Goal: Information Seeking & Learning: Learn about a topic

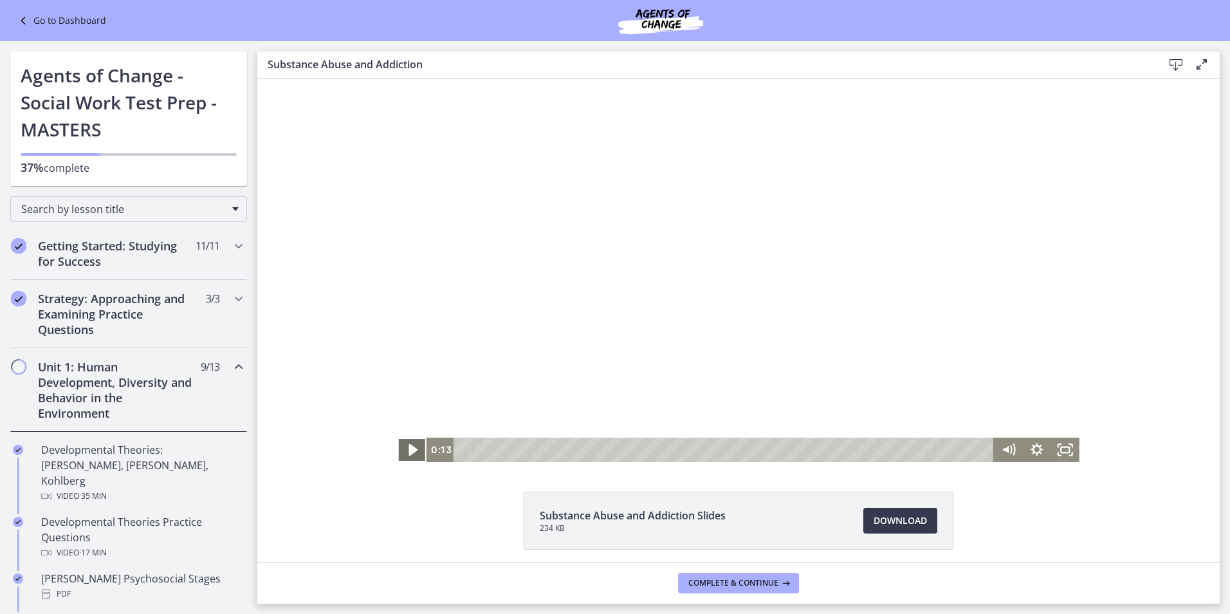
click at [412, 450] on icon "Play Video" at bounding box center [413, 450] width 34 height 30
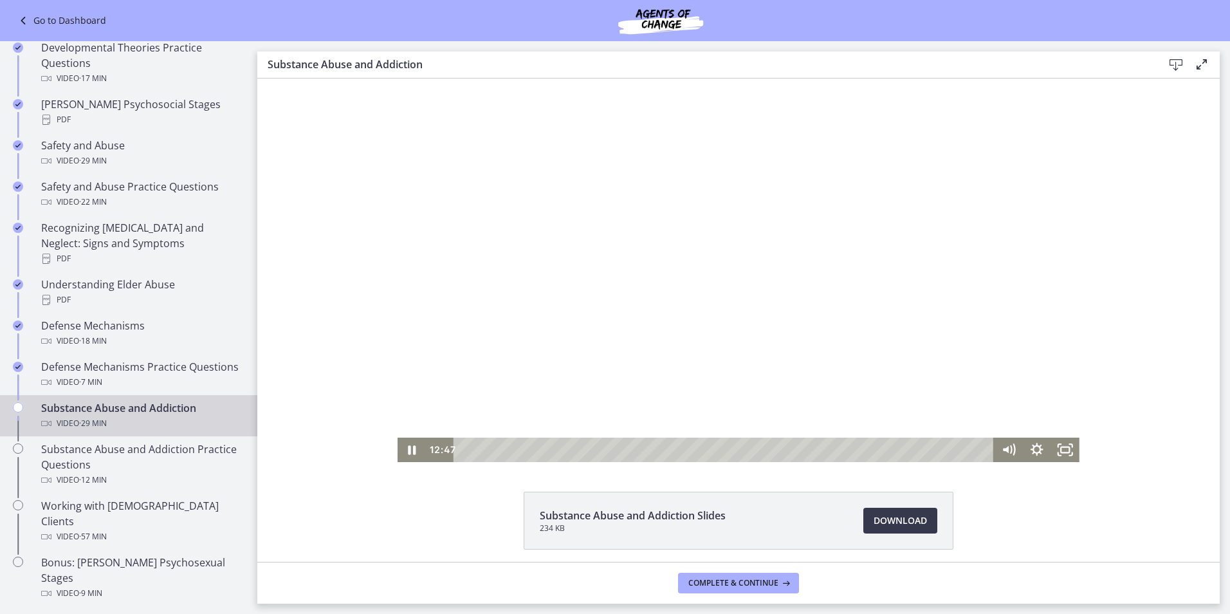
click at [325, 306] on div "Click for sound @keyframes VOLUME_SMALL_WAVE_FLASH { 0% { opacity: 0; } 33% { o…" at bounding box center [738, 271] width 963 height 384
click at [407, 452] on icon "Pause" at bounding box center [412, 450] width 28 height 24
click at [414, 450] on icon "Play Video" at bounding box center [413, 450] width 34 height 30
click at [407, 454] on icon "Pause" at bounding box center [412, 450] width 28 height 24
click at [409, 454] on icon "Play Video" at bounding box center [412, 450] width 7 height 10
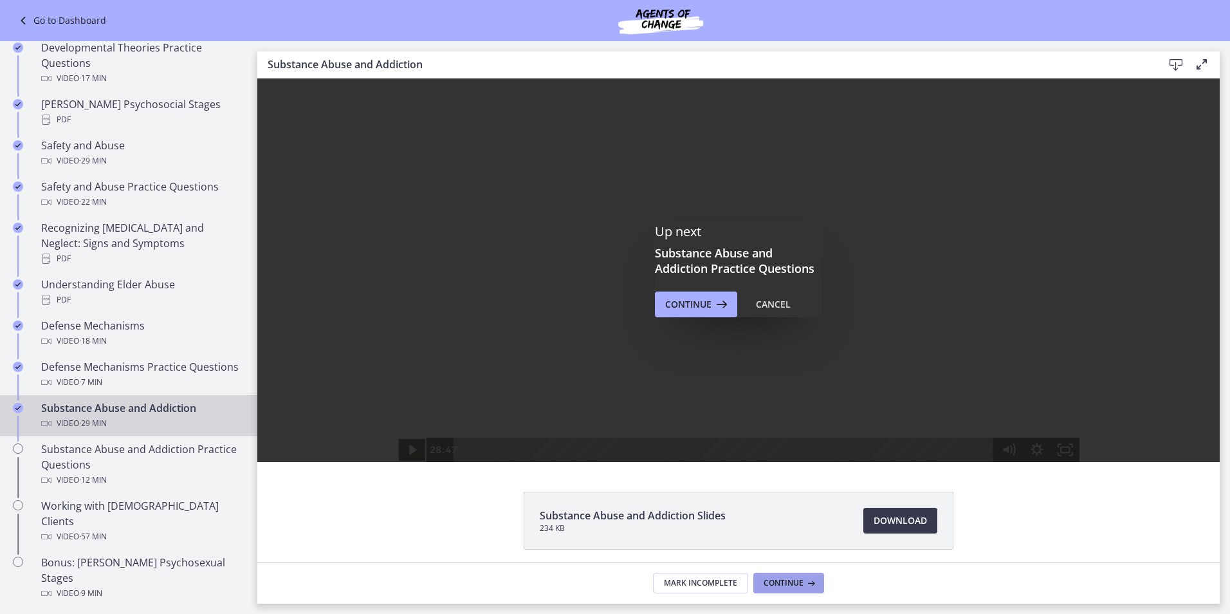
click at [782, 584] on span "Continue" at bounding box center [784, 583] width 40 height 10
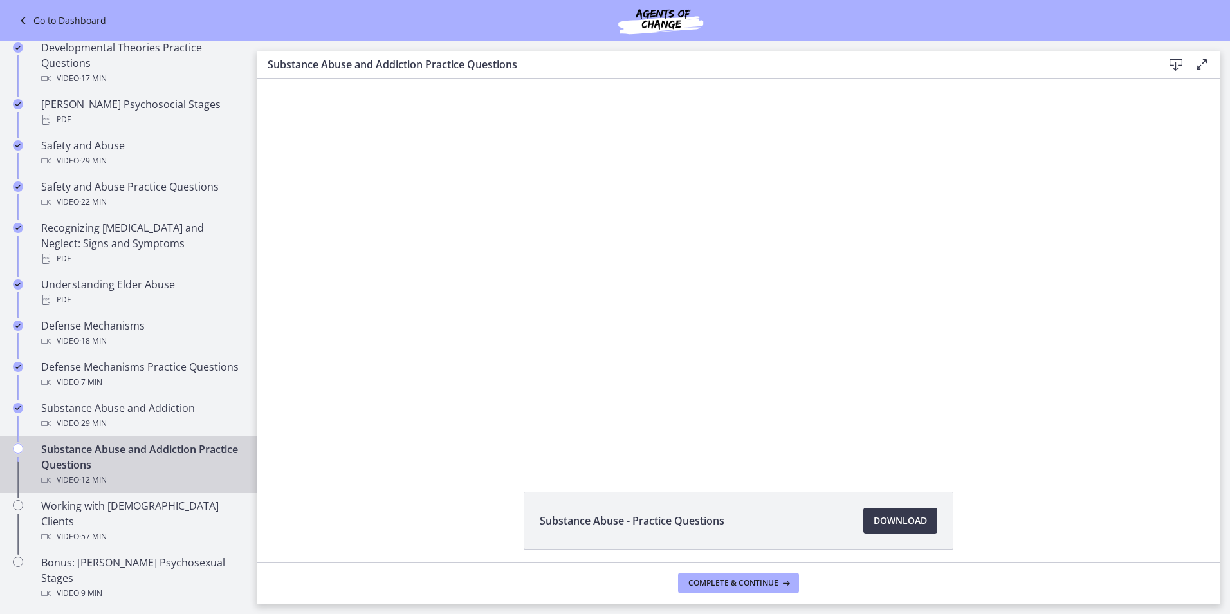
click at [609, 492] on li "Substance Abuse - Practice Questions Download Opens in a new window" at bounding box center [739, 521] width 430 height 58
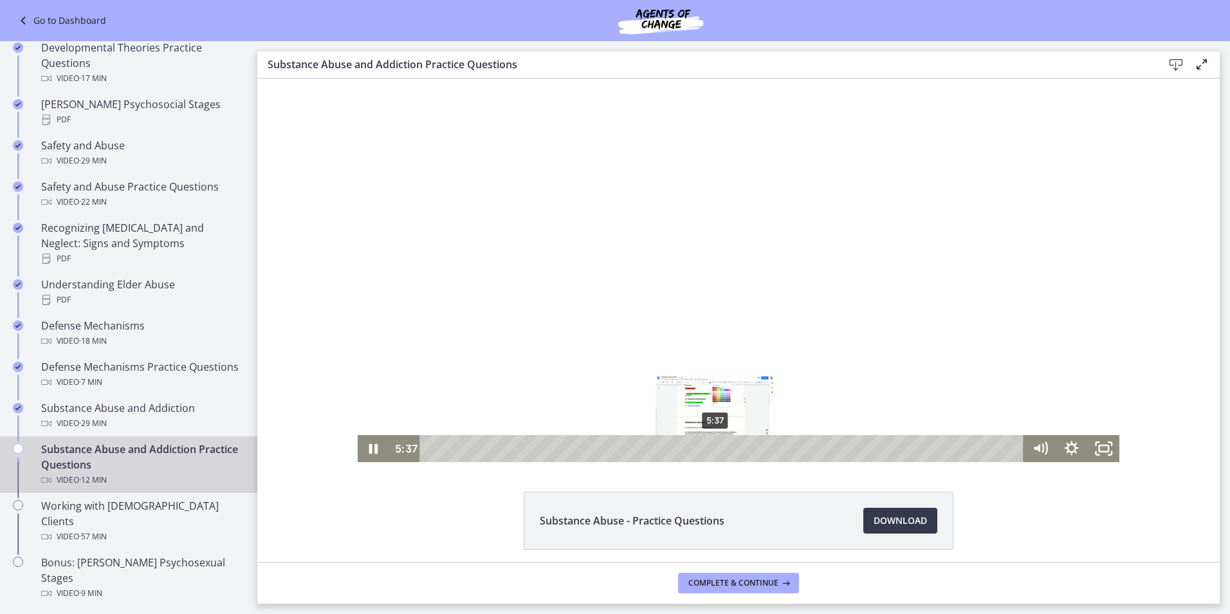
click at [711, 449] on div "5:37" at bounding box center [724, 448] width 585 height 27
click at [732, 449] on div "6:02" at bounding box center [724, 448] width 585 height 27
click at [724, 449] on div "5:52" at bounding box center [724, 448] width 585 height 27
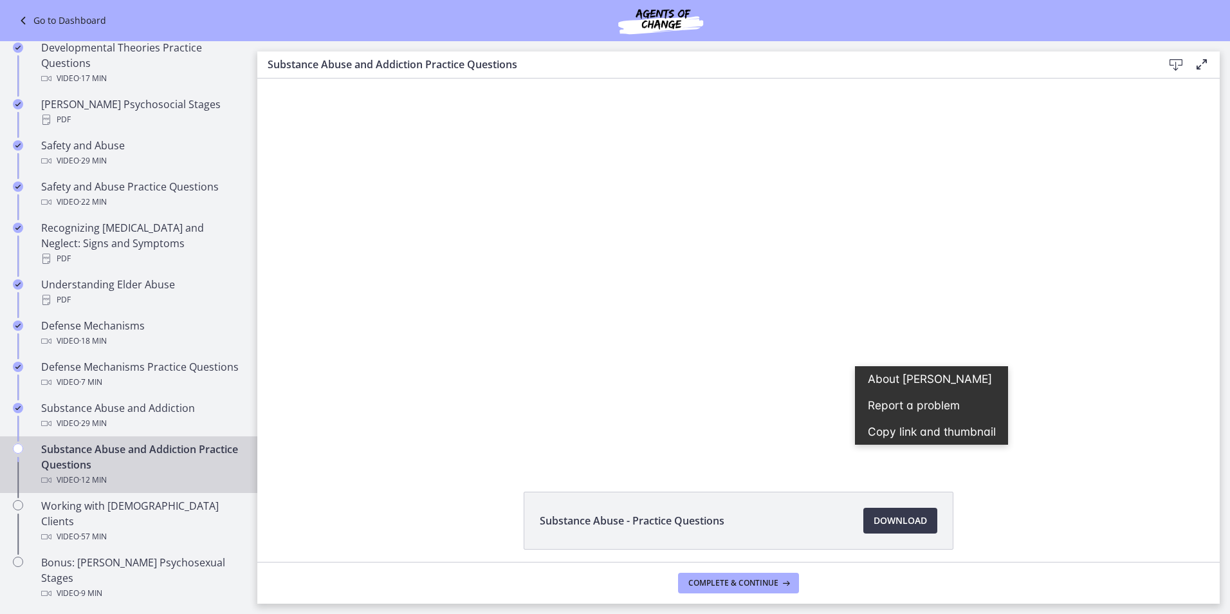
click at [1017, 486] on div "Substance Abuse - Practice Questions Download Opens in a new window" at bounding box center [738, 320] width 963 height 483
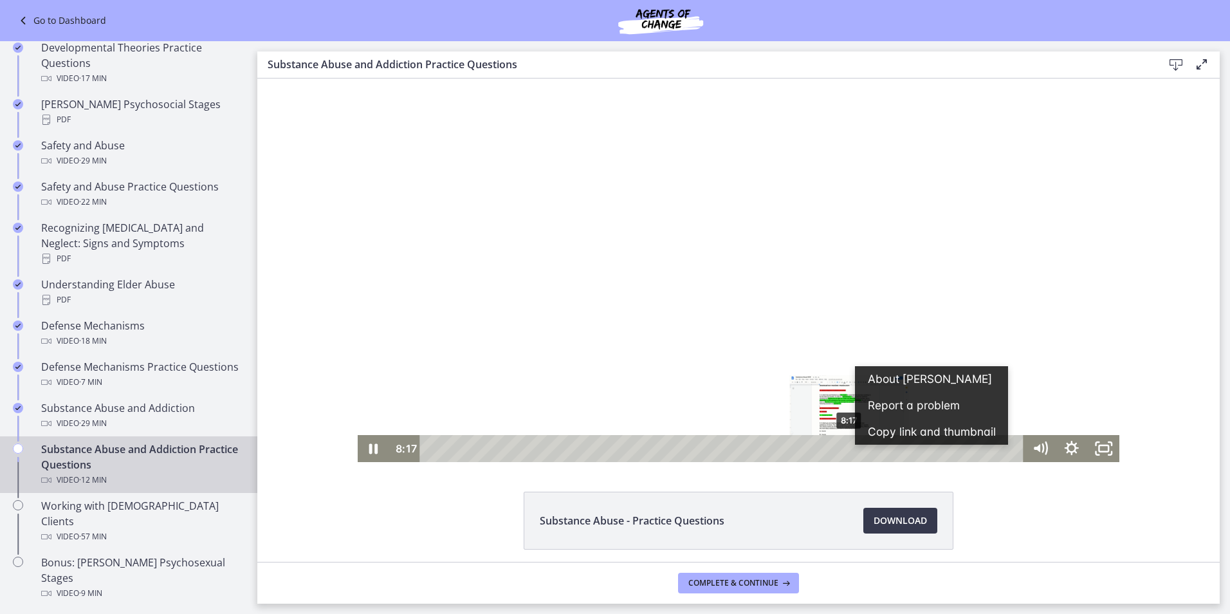
click at [846, 447] on div "Playbar" at bounding box center [850, 448] width 9 height 9
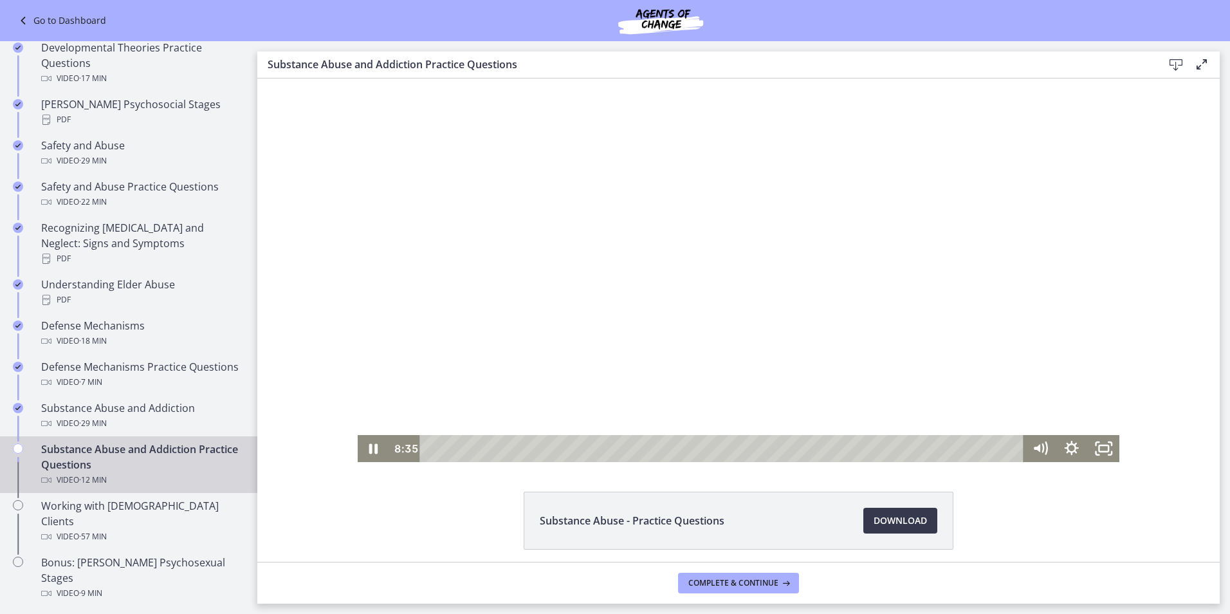
click at [861, 418] on div at bounding box center [739, 271] width 763 height 384
click at [884, 446] on div "Playbar" at bounding box center [888, 448] width 9 height 9
click at [872, 447] on div "Playbar" at bounding box center [875, 448] width 9 height 9
click at [371, 451] on icon "Play Video" at bounding box center [375, 448] width 32 height 27
drag, startPoint x: 427, startPoint y: 450, endPoint x: 837, endPoint y: 449, distance: 409.9
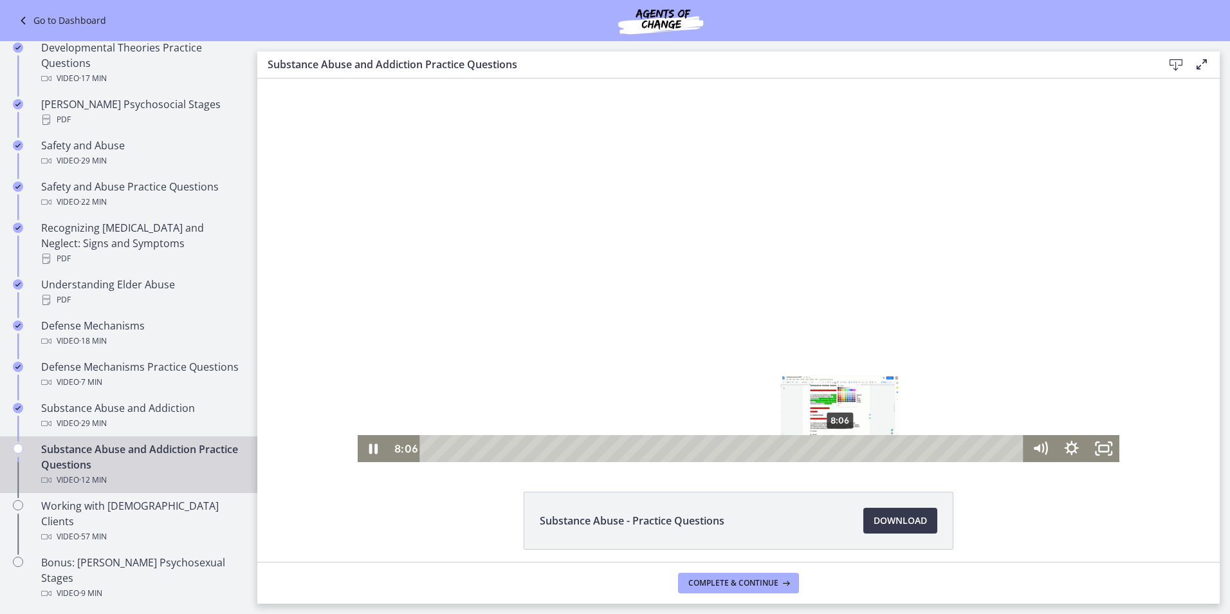
click at [837, 449] on div "Playbar" at bounding box center [840, 448] width 9 height 9
click at [923, 447] on div "Playbar" at bounding box center [927, 448] width 9 height 9
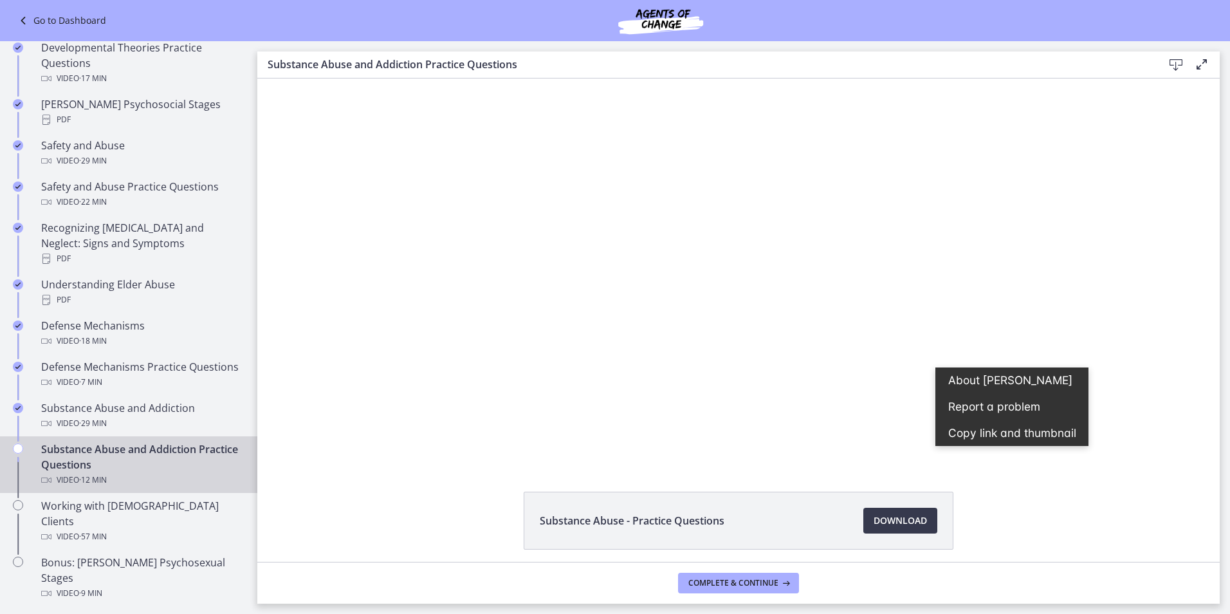
click at [936, 473] on div "Substance Abuse - Practice Questions Download Opens in a new window" at bounding box center [738, 320] width 963 height 483
click at [1021, 492] on div "Substance Abuse - Practice Questions Download Opens in a new window" at bounding box center [738, 552] width 963 height 120
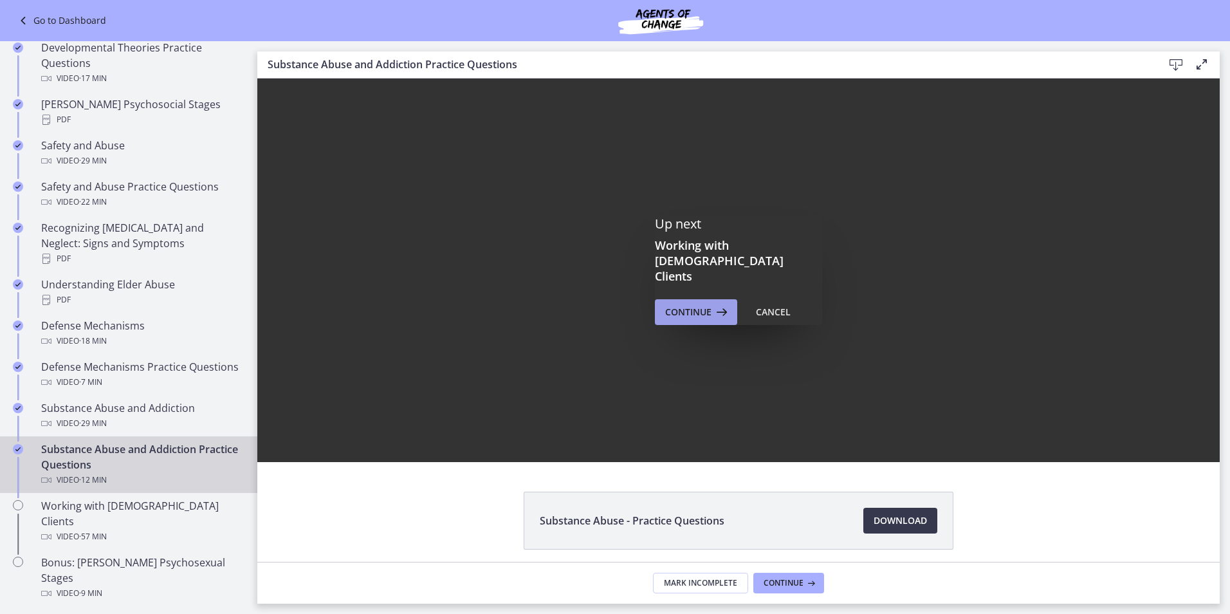
click at [688, 304] on span "Continue" at bounding box center [688, 311] width 46 height 15
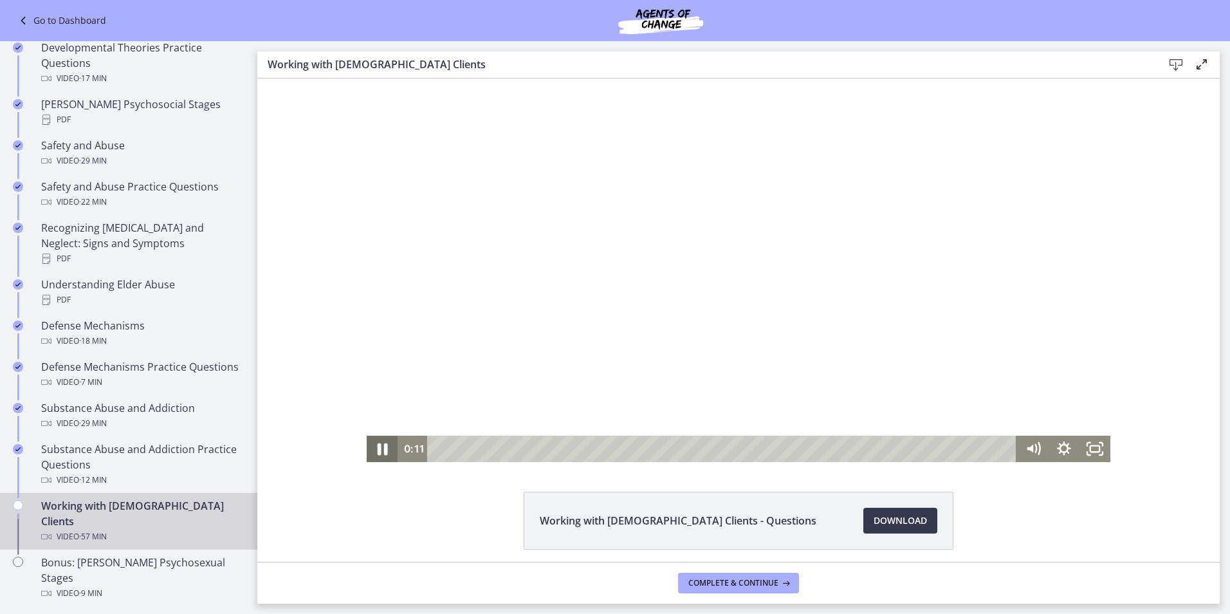
click at [378, 454] on icon "Pause" at bounding box center [382, 449] width 37 height 32
click at [378, 454] on icon "Play Video" at bounding box center [383, 449] width 31 height 26
click at [371, 450] on icon "Pause" at bounding box center [382, 449] width 37 height 32
click at [368, 450] on icon "Play Video" at bounding box center [383, 449] width 31 height 26
click at [383, 443] on icon "Pause" at bounding box center [382, 449] width 31 height 26
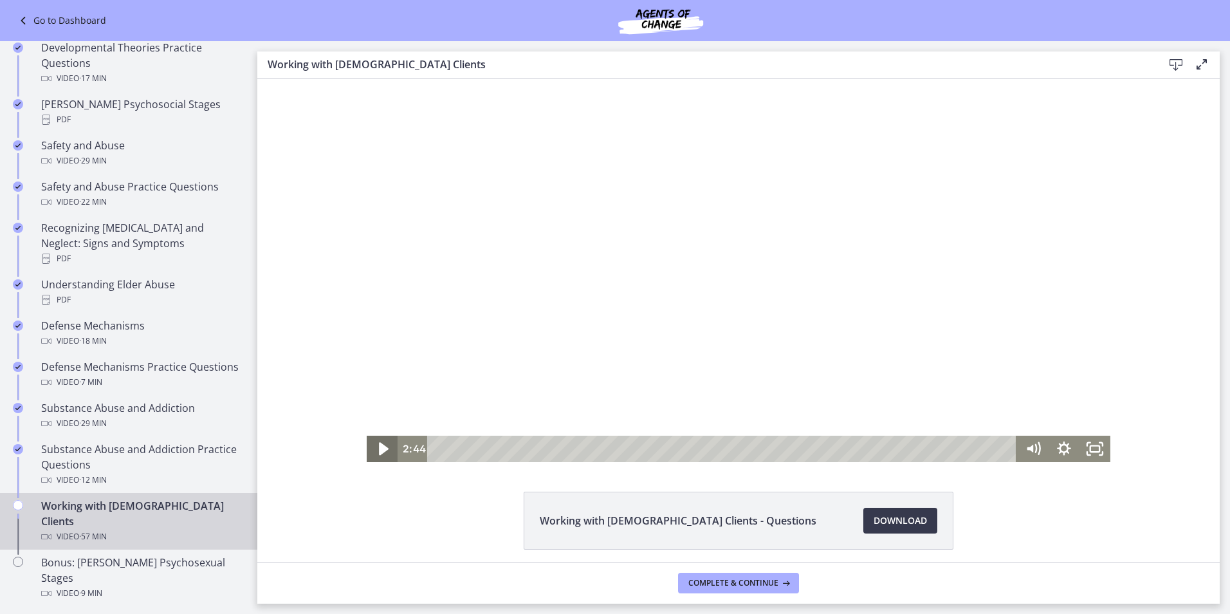
click at [373, 452] on icon "Play Video" at bounding box center [383, 449] width 37 height 32
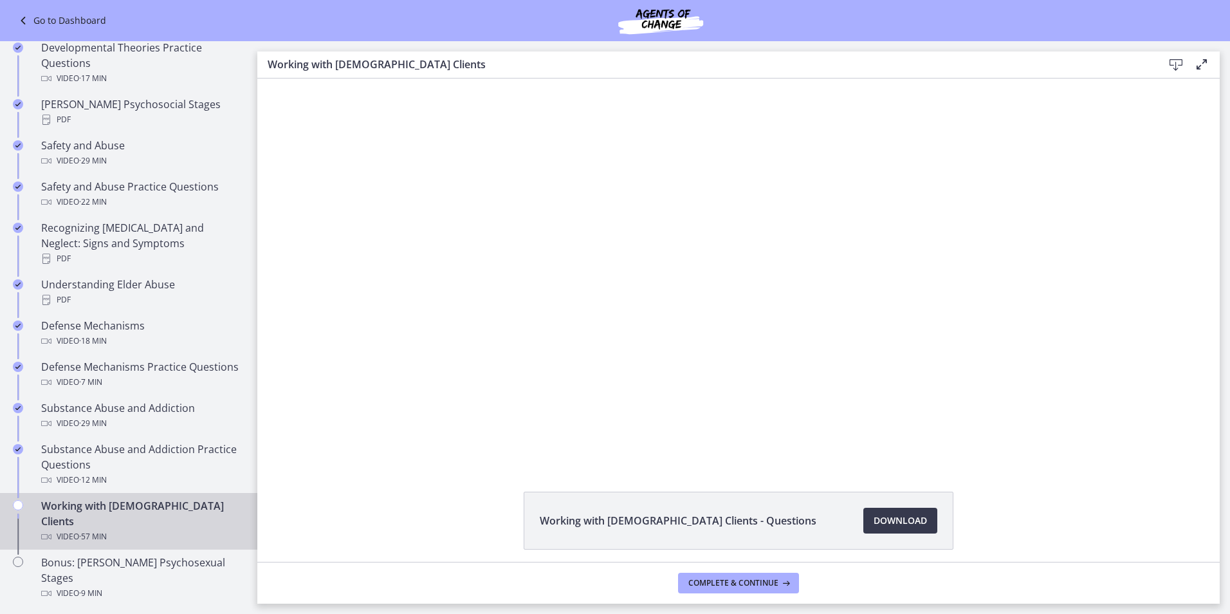
click at [367, 436] on button "Pause" at bounding box center [382, 449] width 31 height 26
click at [367, 436] on button "Play Video" at bounding box center [382, 449] width 31 height 26
drag, startPoint x: 456, startPoint y: 497, endPoint x: 1059, endPoint y: 548, distance: 604.5
click at [1059, 548] on div "Working with [DEMOGRAPHIC_DATA] Clients - Questions Download Opens in a new win…" at bounding box center [738, 552] width 963 height 120
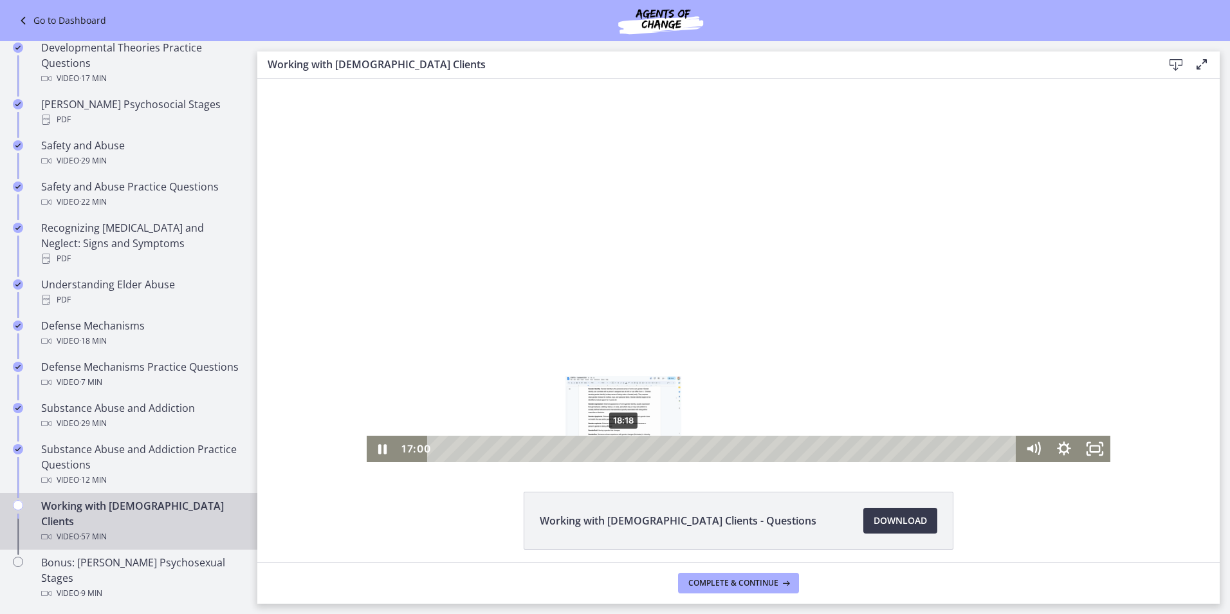
click at [619, 447] on div "18:18" at bounding box center [724, 449] width 571 height 26
click at [634, 450] on div "19:50" at bounding box center [724, 449] width 571 height 26
click at [651, 449] on div "21:25" at bounding box center [724, 449] width 571 height 26
click at [662, 448] on div "22:34" at bounding box center [724, 449] width 571 height 26
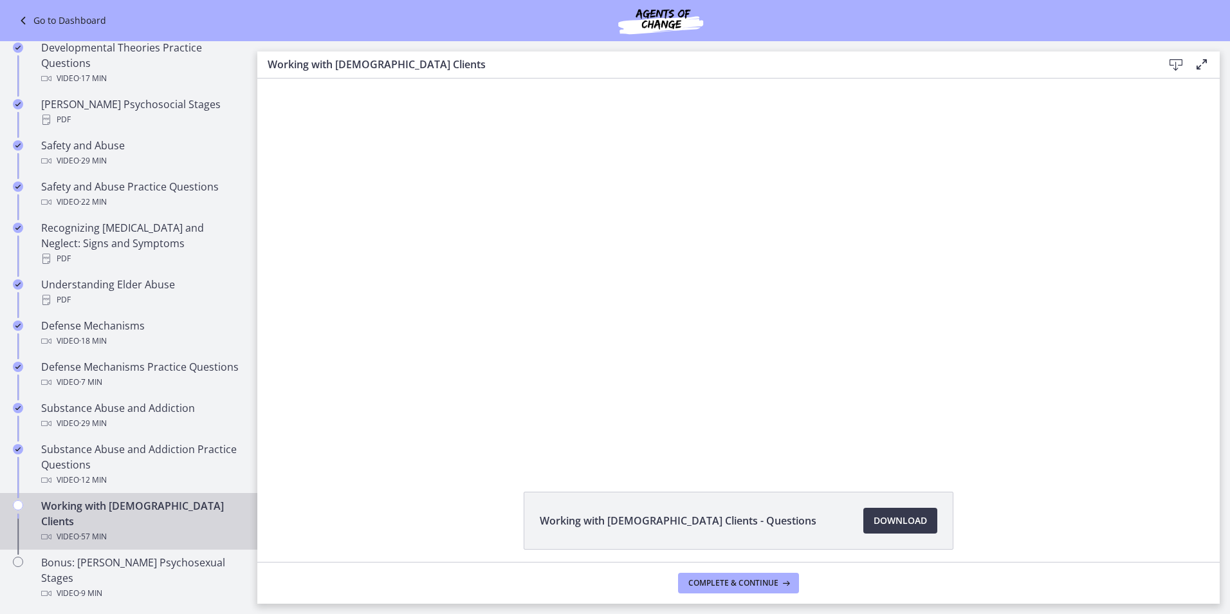
click at [431, 541] on div "Working with [DEMOGRAPHIC_DATA] Clients - Questions Download Opens in a new win…" at bounding box center [738, 552] width 963 height 120
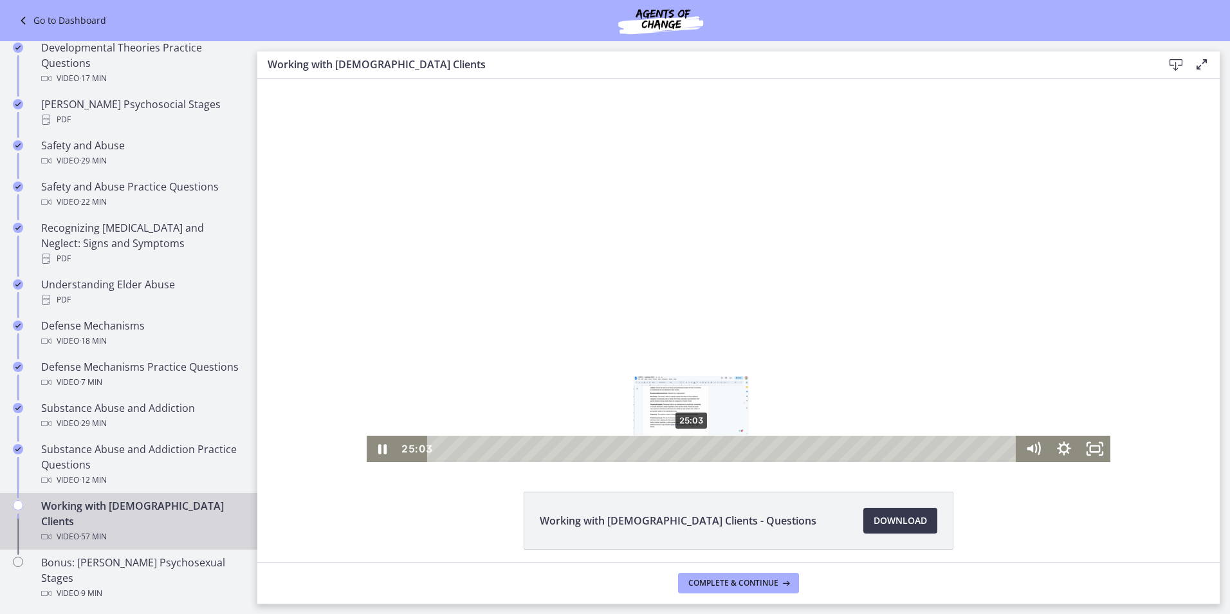
click at [687, 449] on div "25:03" at bounding box center [724, 449] width 571 height 26
click at [703, 447] on div "26:39" at bounding box center [724, 449] width 571 height 26
click at [719, 447] on div "28:10" at bounding box center [724, 449] width 571 height 26
click at [734, 445] on div "29:42" at bounding box center [724, 449] width 571 height 26
click at [743, 445] on div "30:32" at bounding box center [724, 449] width 571 height 26
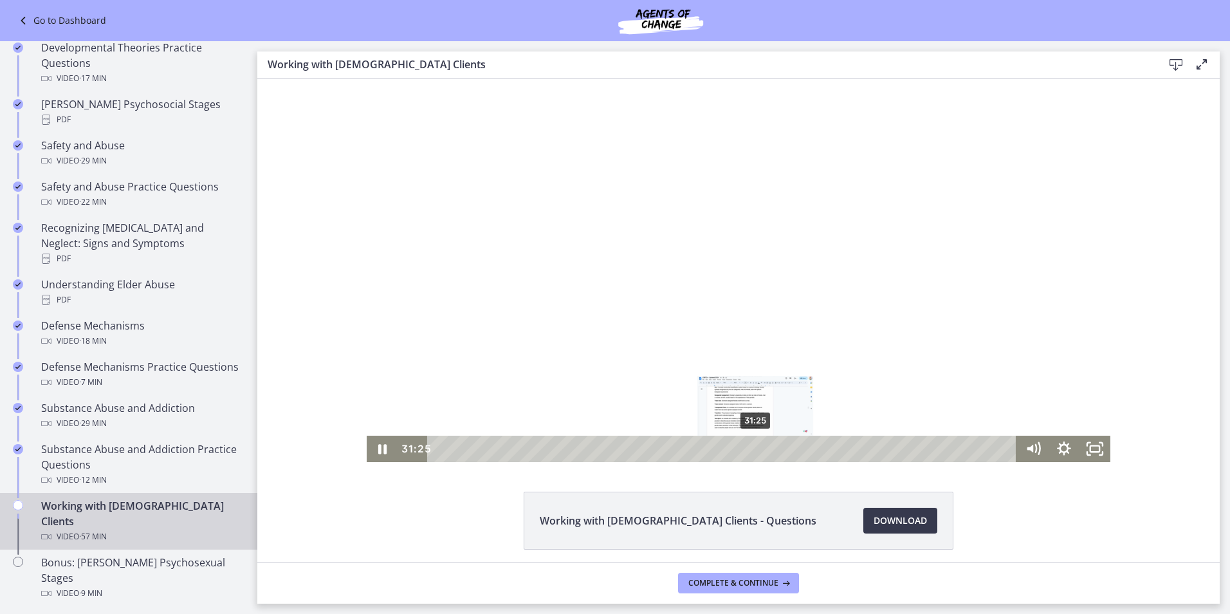
click at [752, 445] on div "31:25" at bounding box center [724, 449] width 571 height 26
click at [759, 449] on div "32:07" at bounding box center [724, 449] width 571 height 26
click at [765, 447] on div "32:46" at bounding box center [724, 449] width 571 height 26
click at [773, 447] on div "33:35" at bounding box center [724, 449] width 571 height 26
click at [371, 453] on icon "Pause" at bounding box center [382, 449] width 37 height 32
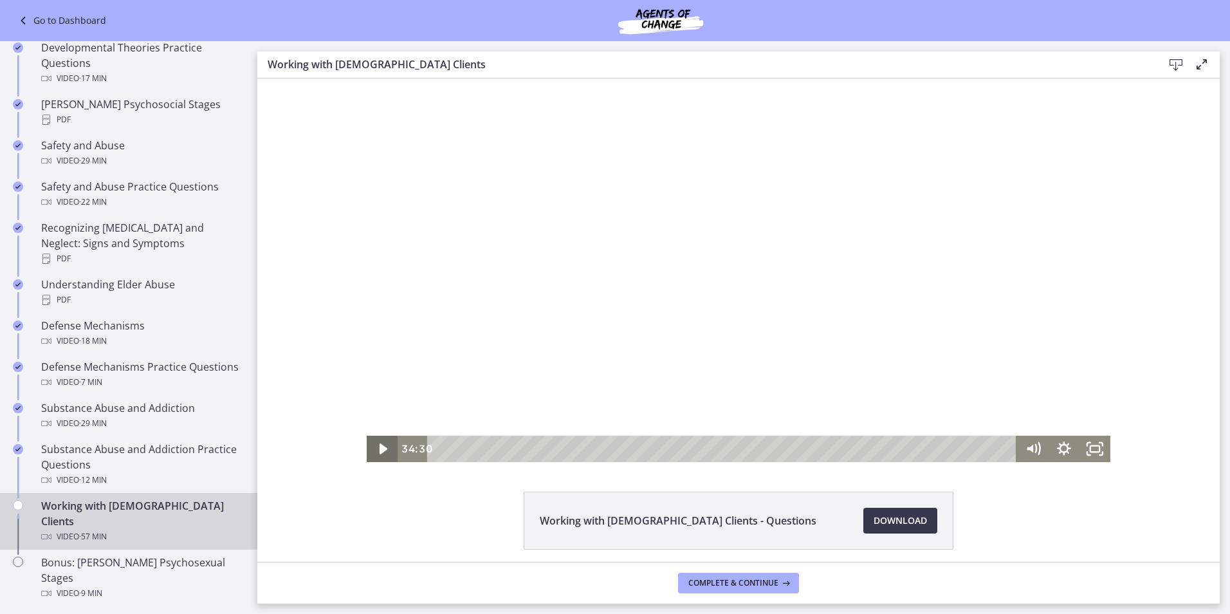
click at [371, 452] on icon "Play Video" at bounding box center [383, 449] width 31 height 26
click at [819, 447] on div "38:07" at bounding box center [724, 449] width 571 height 26
click at [380, 450] on icon "Pause" at bounding box center [382, 449] width 8 height 10
click at [380, 450] on icon "Play Video" at bounding box center [384, 448] width 10 height 13
click at [384, 445] on icon "Pause" at bounding box center [382, 449] width 31 height 26
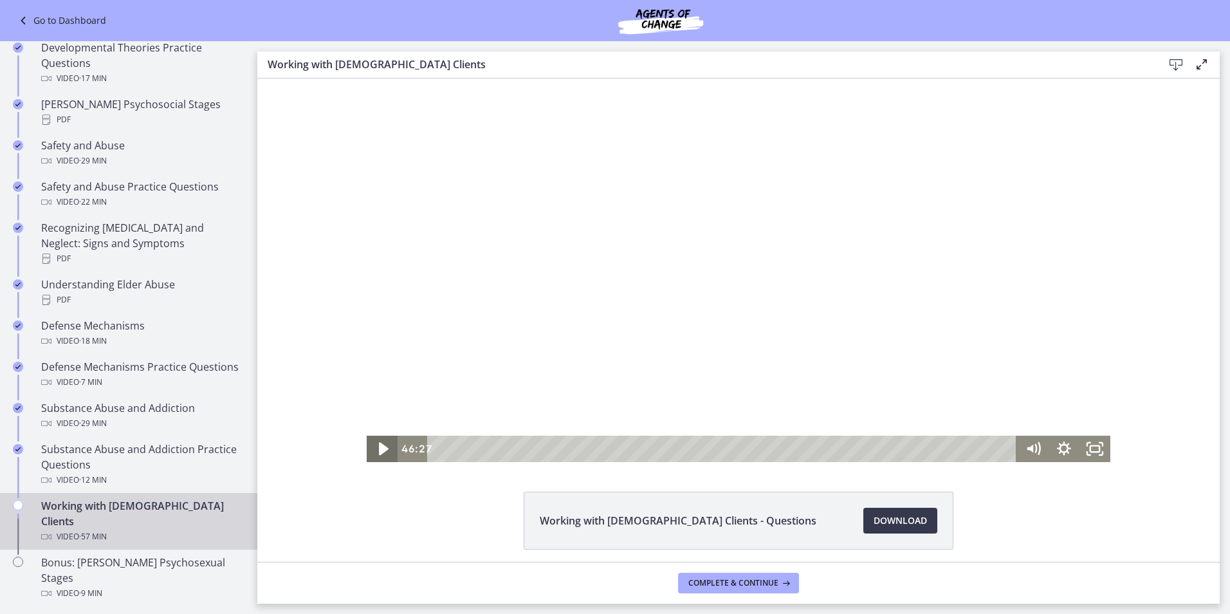
click at [384, 445] on icon "Play Video" at bounding box center [383, 449] width 37 height 32
click at [996, 447] on div "55:38" at bounding box center [724, 449] width 571 height 26
click at [787, 580] on icon at bounding box center [785, 583] width 13 height 10
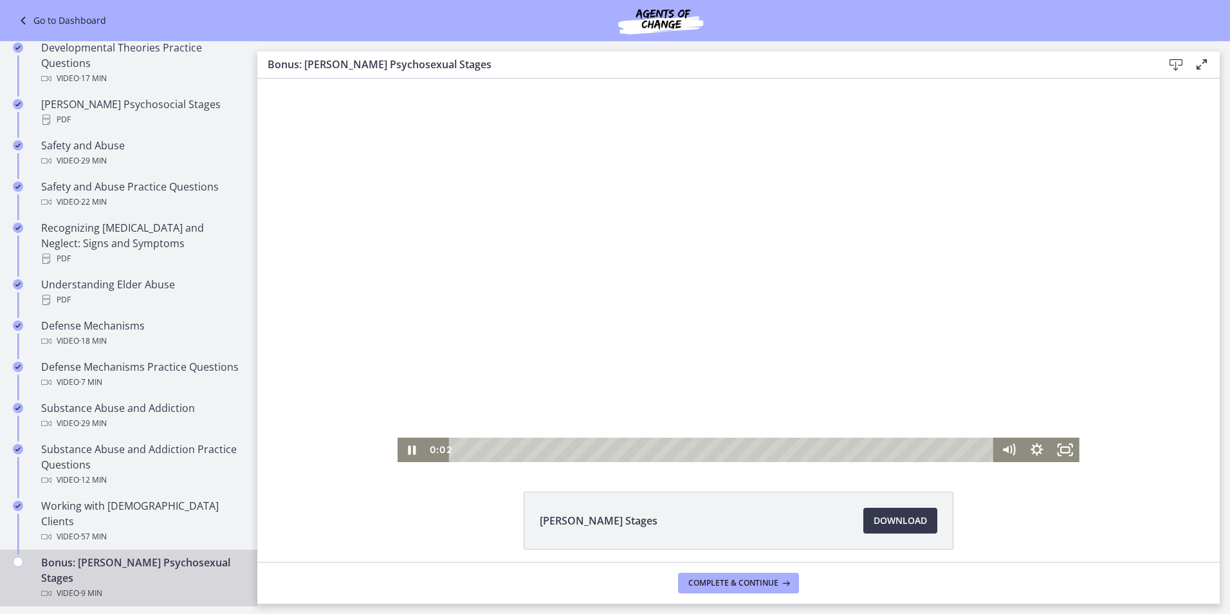
click at [498, 449] on div "Playbar" at bounding box center [723, 450] width 528 height 24
click at [482, 450] on div "0:29" at bounding box center [723, 450] width 528 height 24
click at [468, 450] on div "0:15" at bounding box center [723, 450] width 528 height 24
click at [407, 449] on icon "Pause" at bounding box center [412, 450] width 28 height 24
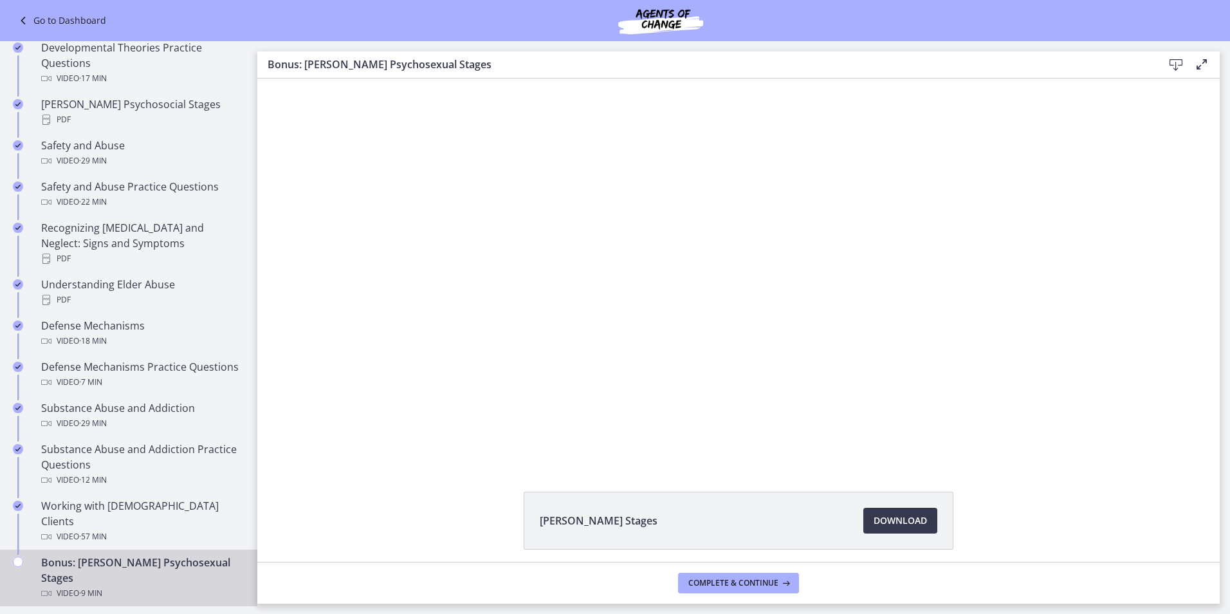
click at [1078, 362] on div "Click for sound @keyframes VOLUME_SMALL_WAVE_FLASH { 0% { opacity: 0; } 33% { o…" at bounding box center [738, 271] width 963 height 384
click at [750, 582] on span "Complete & continue" at bounding box center [734, 583] width 90 height 10
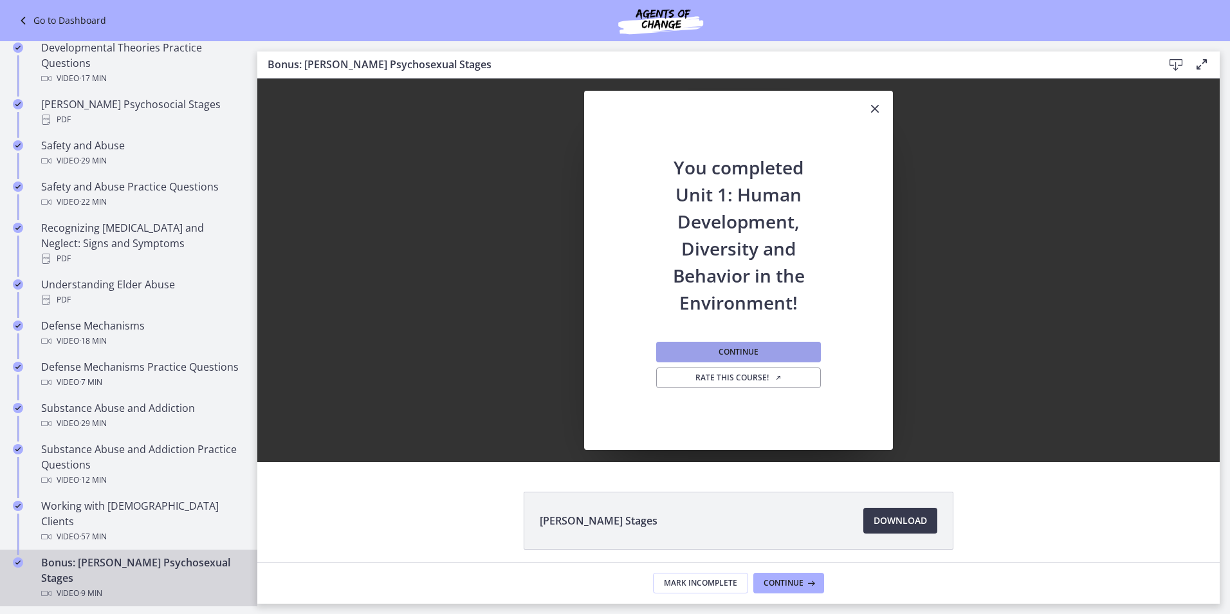
click at [782, 344] on button "Continue" at bounding box center [738, 352] width 165 height 21
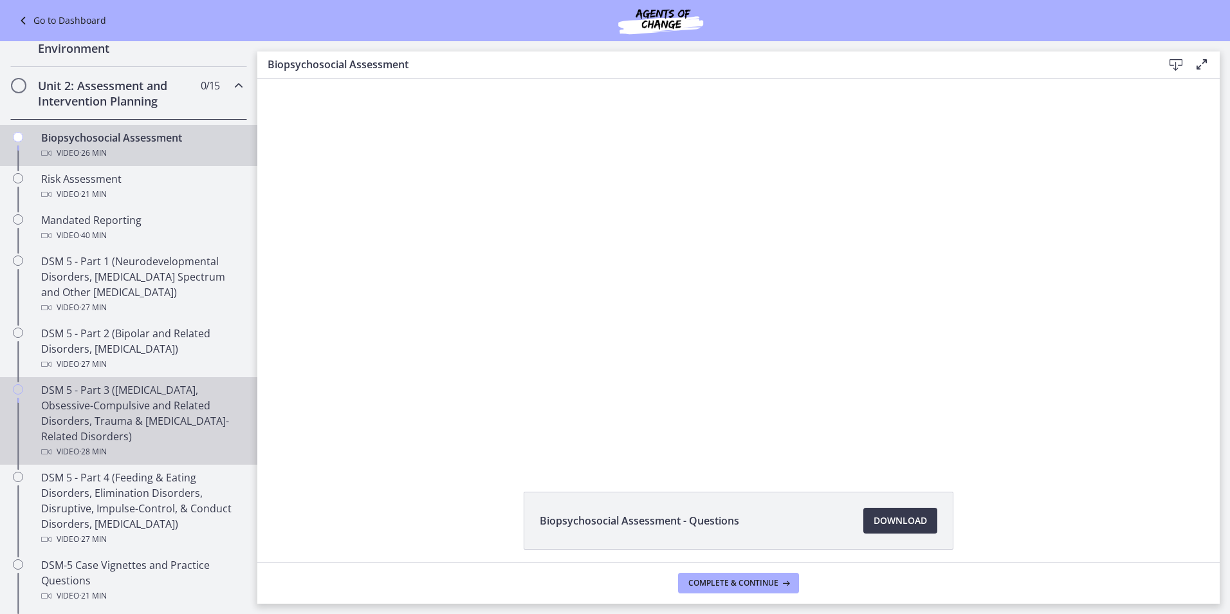
scroll to position [346, 0]
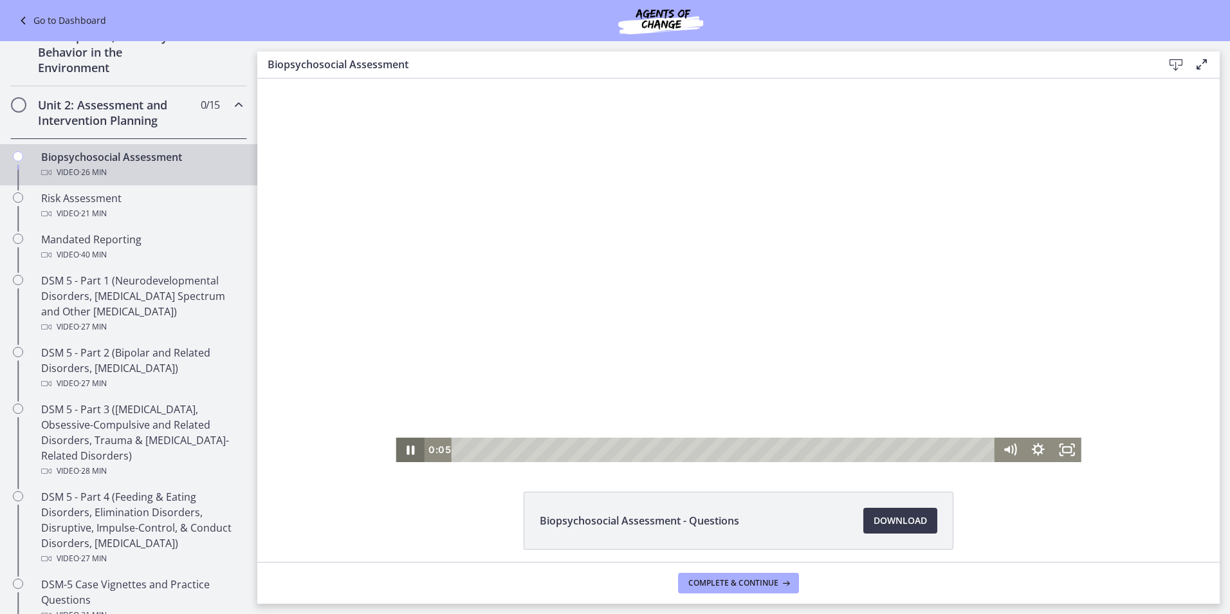
click at [400, 454] on icon "Pause" at bounding box center [410, 450] width 28 height 24
